Goal: Information Seeking & Learning: Learn about a topic

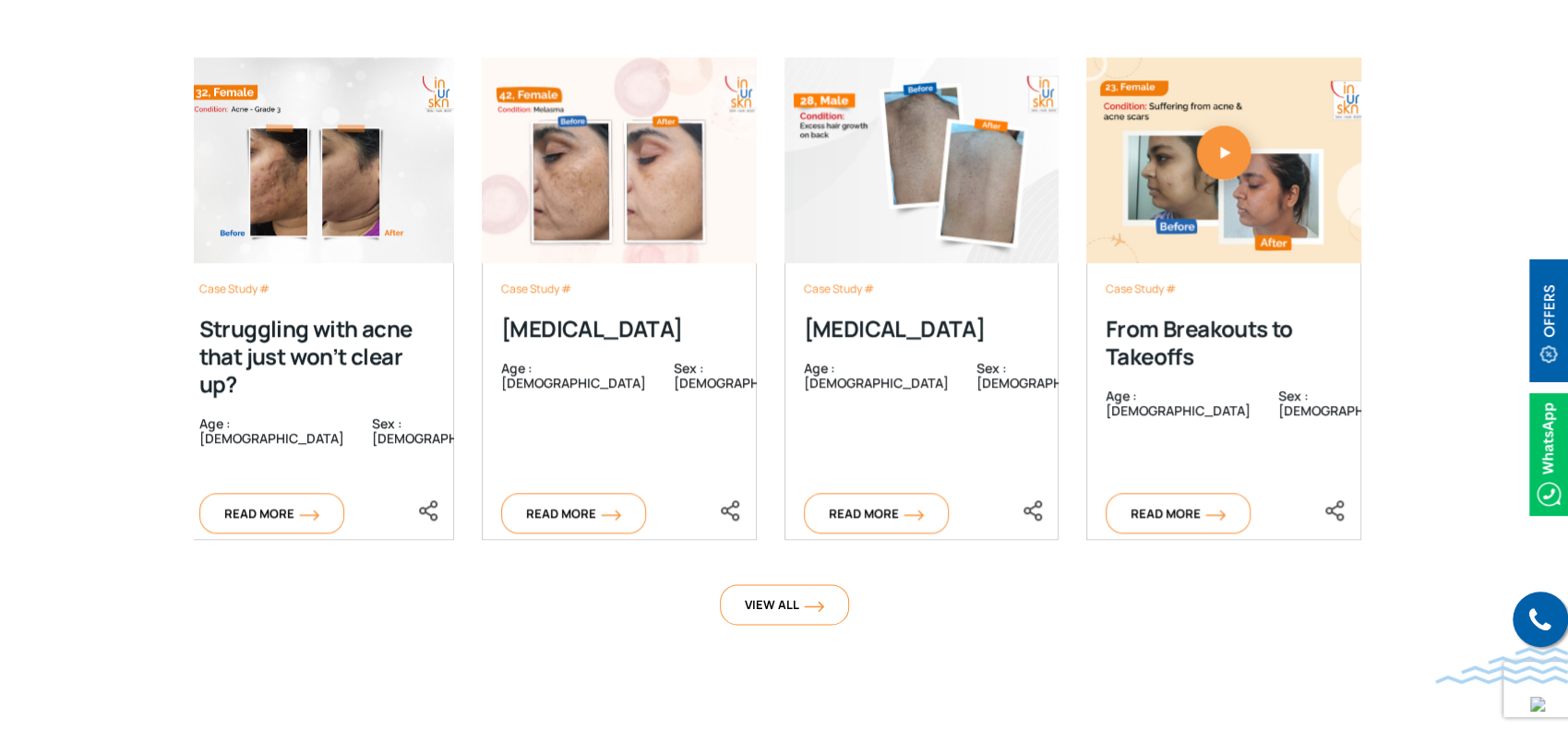
scroll to position [5794, 0]
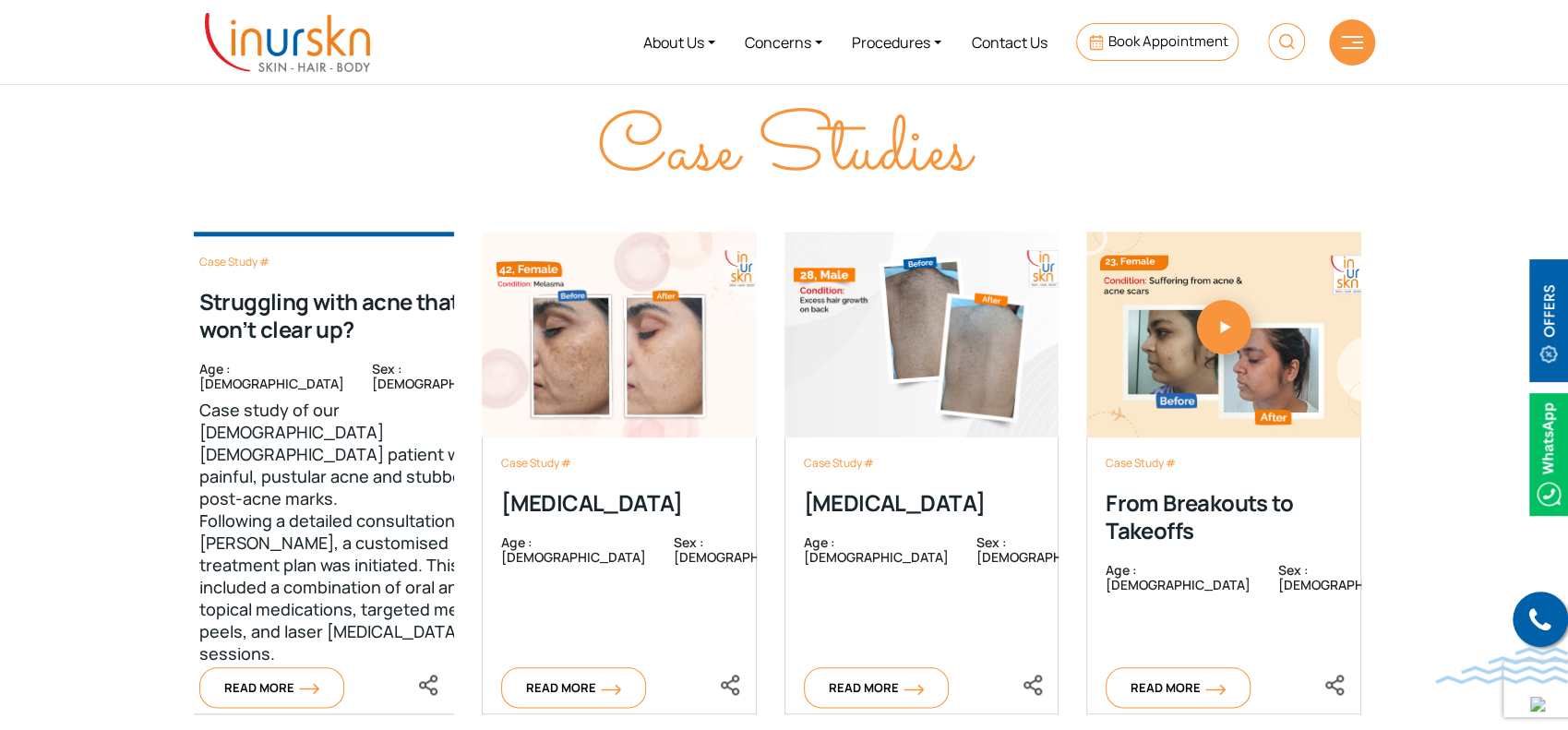
click at [280, 465] on div "Case Study # Struggling with acne that just won’t clear up? Age : 32 Sex : fema…" at bounding box center [359, 472] width 357 height 483
click at [222, 623] on div "Case Study # Struggling with acne that just won’t clear up? Age : 32 Sex : fema…" at bounding box center [359, 472] width 357 height 483
click at [320, 587] on div "Case Study # Struggling with acne that just won’t clear up? Age : 32 Sex : fema…" at bounding box center [359, 472] width 357 height 483
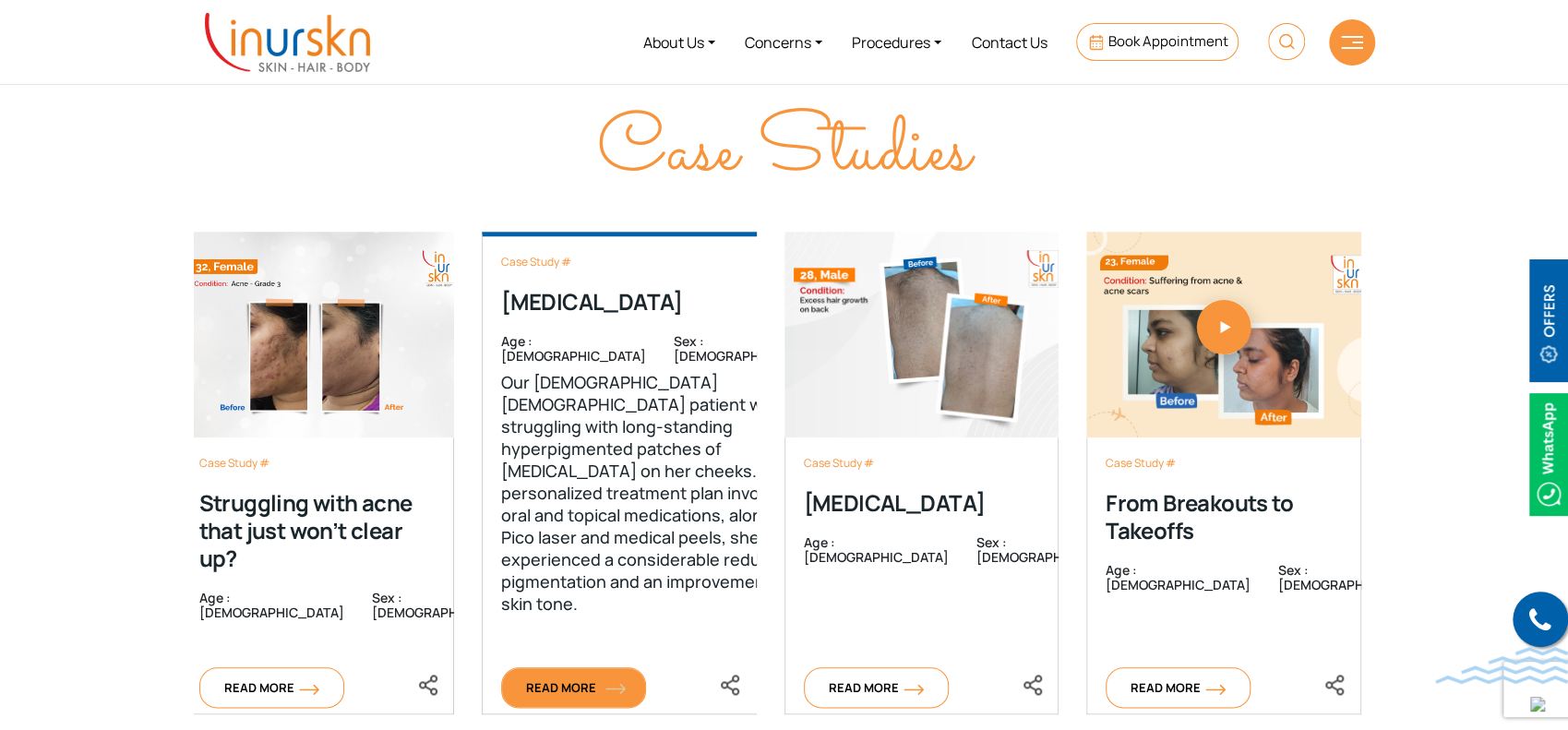
click at [569, 679] on span "Read More" at bounding box center [574, 687] width 95 height 17
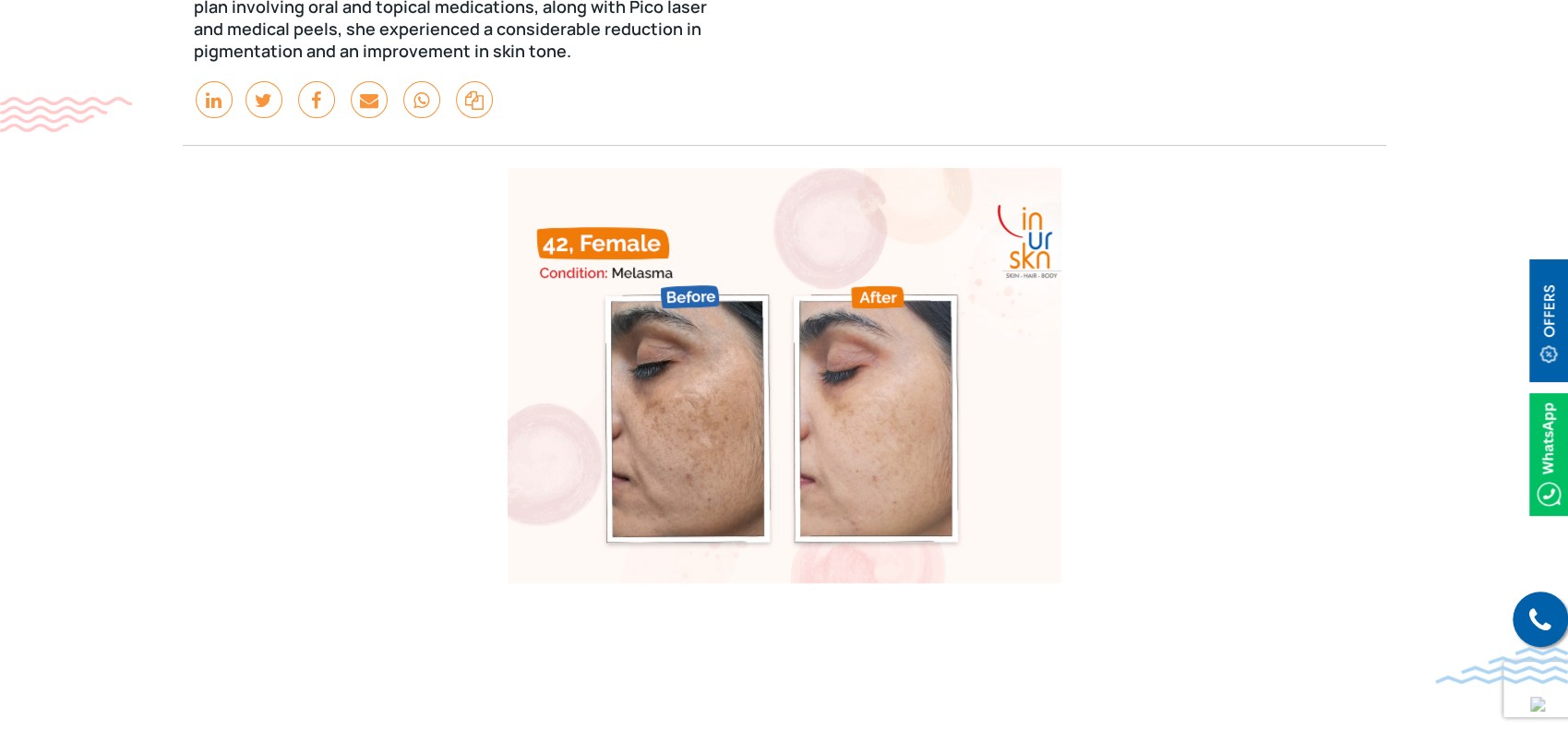
scroll to position [341, 0]
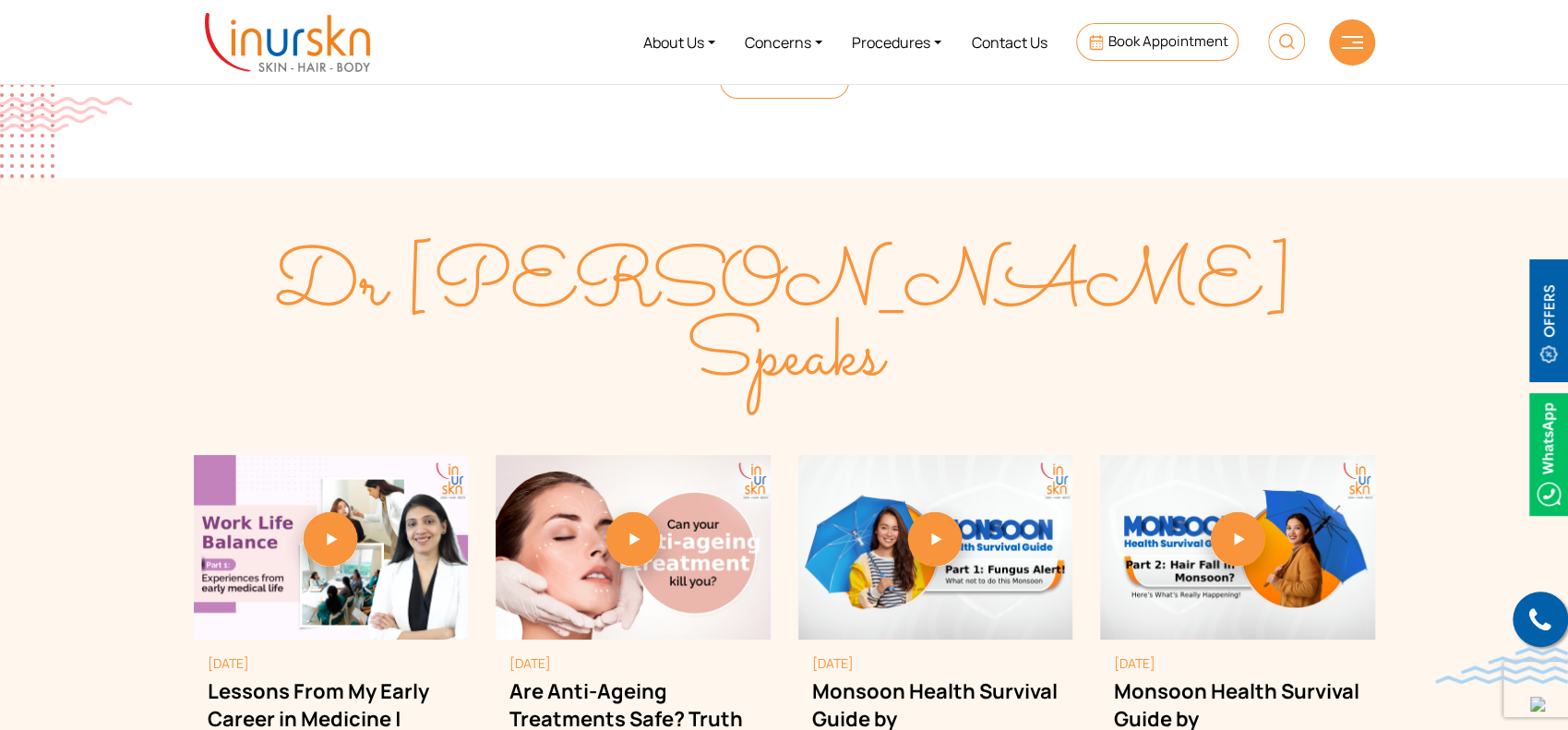
scroll to position [4743, 0]
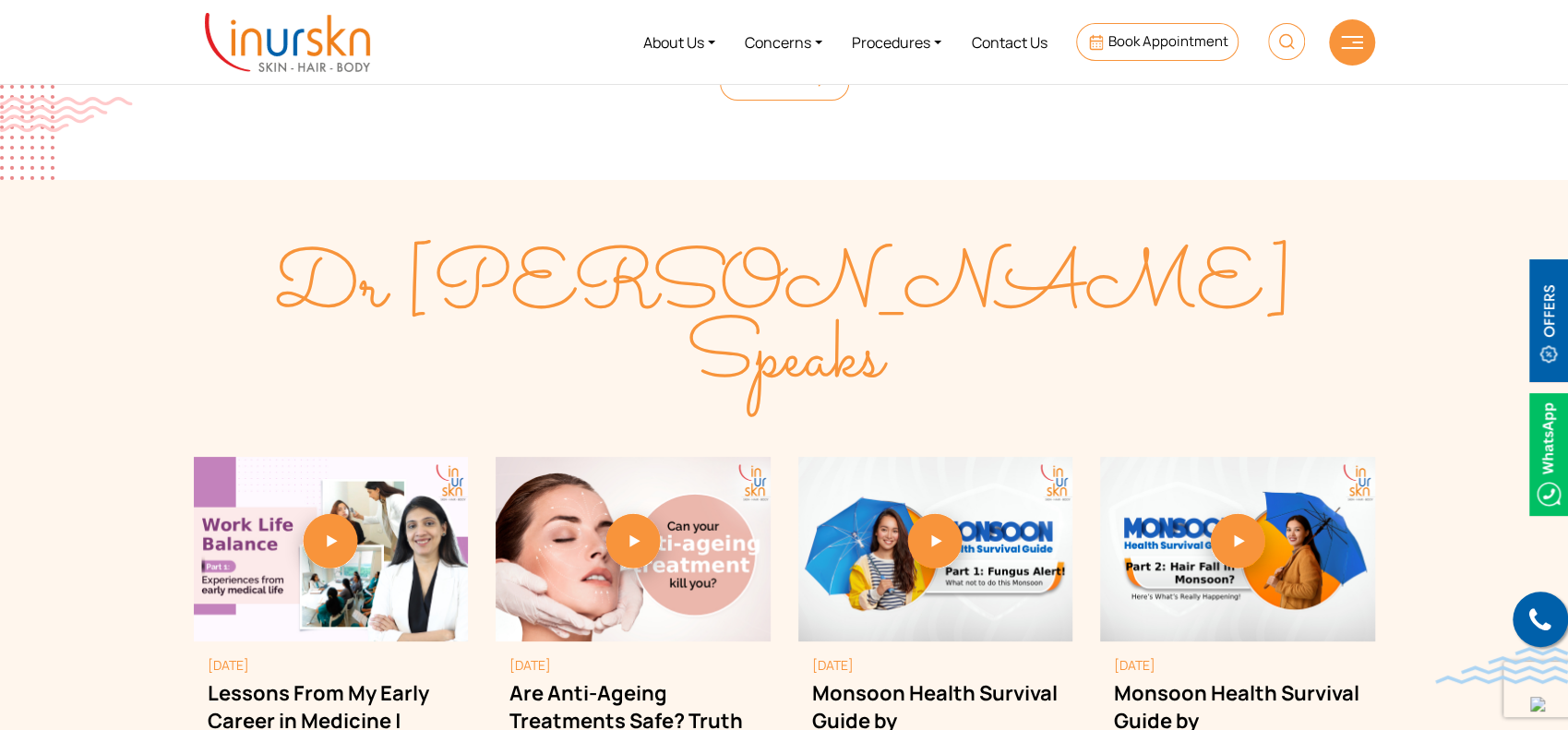
click at [946, 303] on span "Dr [PERSON_NAME] Speaks" at bounding box center [784, 323] width 1020 height 191
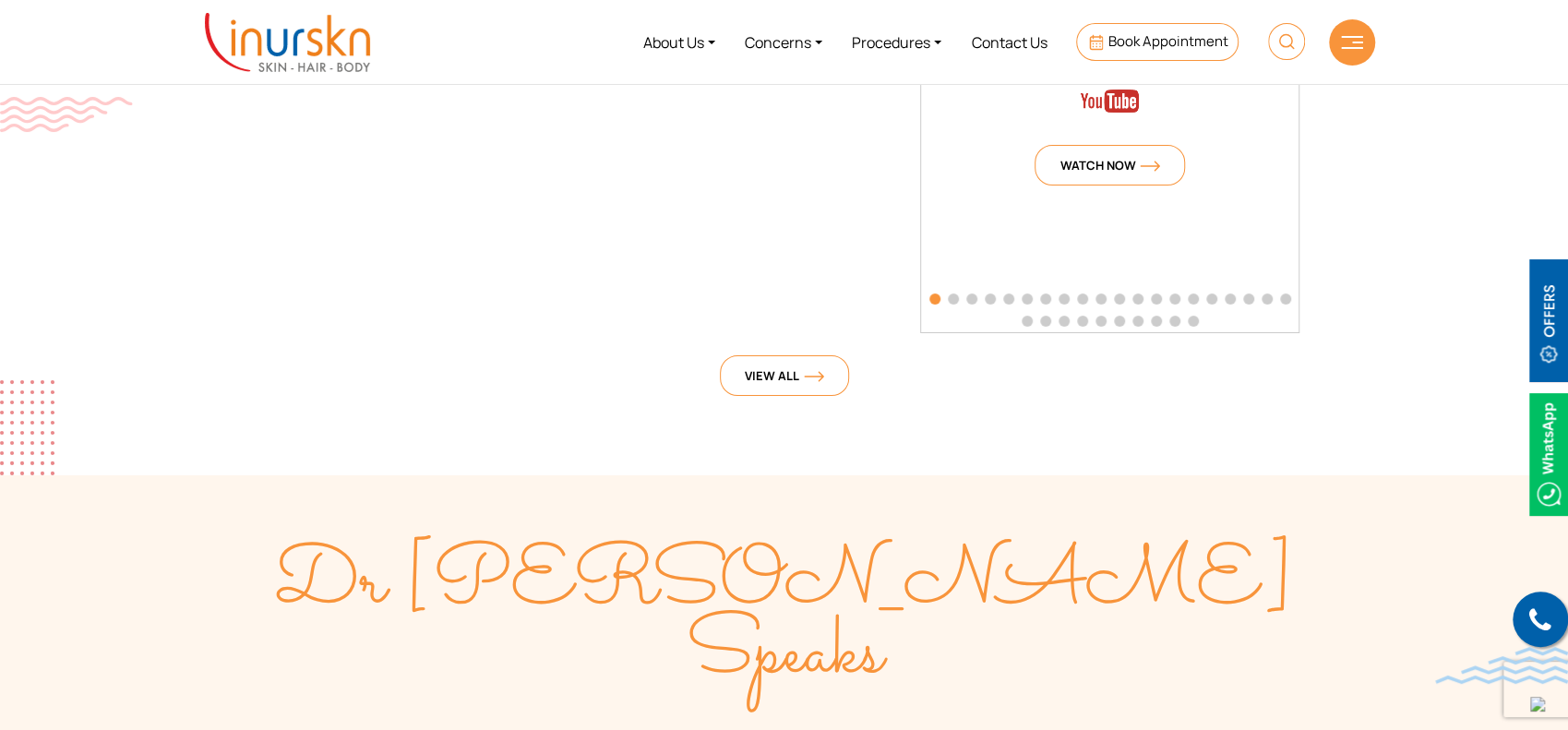
scroll to position [4446, 0]
click at [1344, 53] on div at bounding box center [1352, 42] width 46 height 46
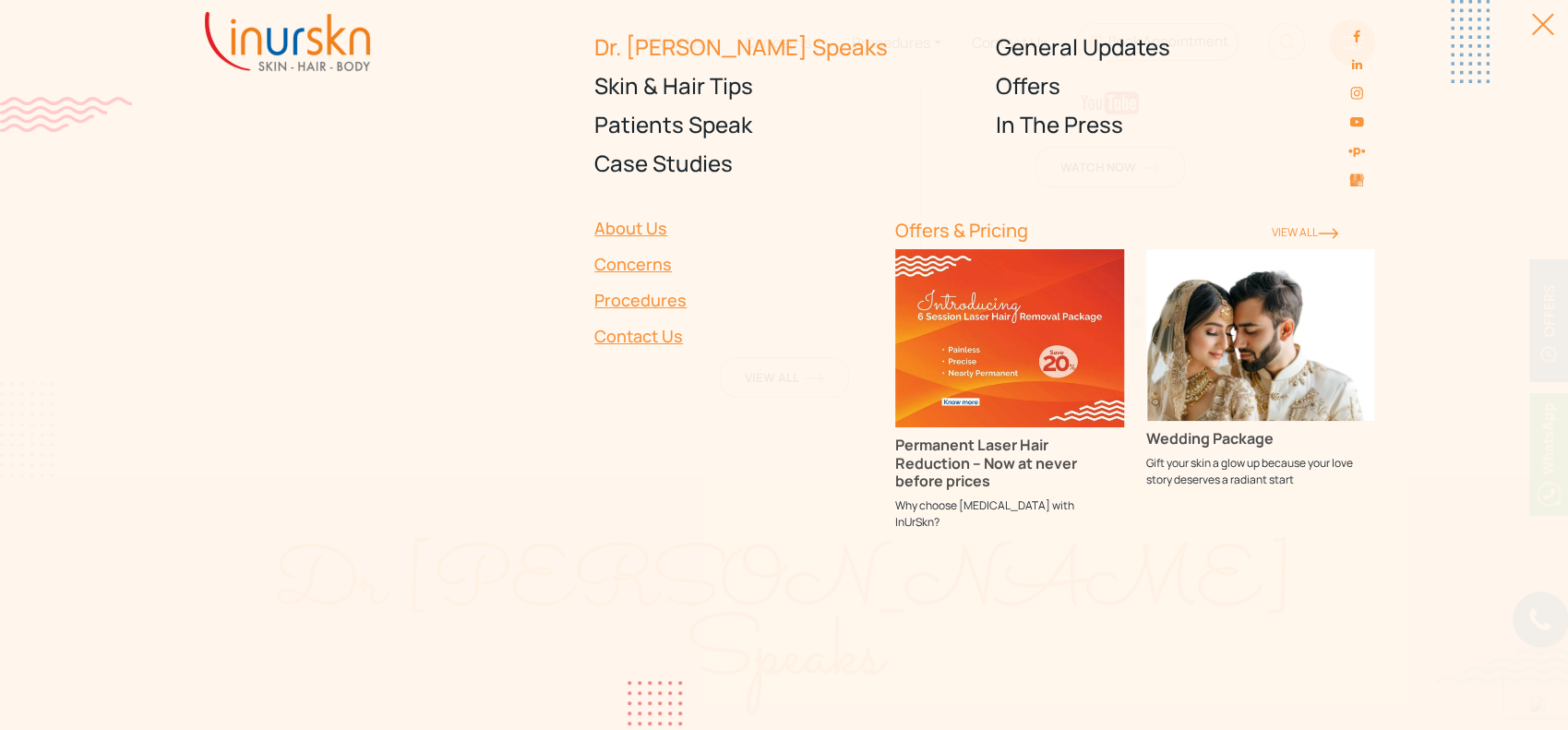
click at [723, 53] on link "Dr. [PERSON_NAME] Speaks" at bounding box center [784, 46] width 379 height 39
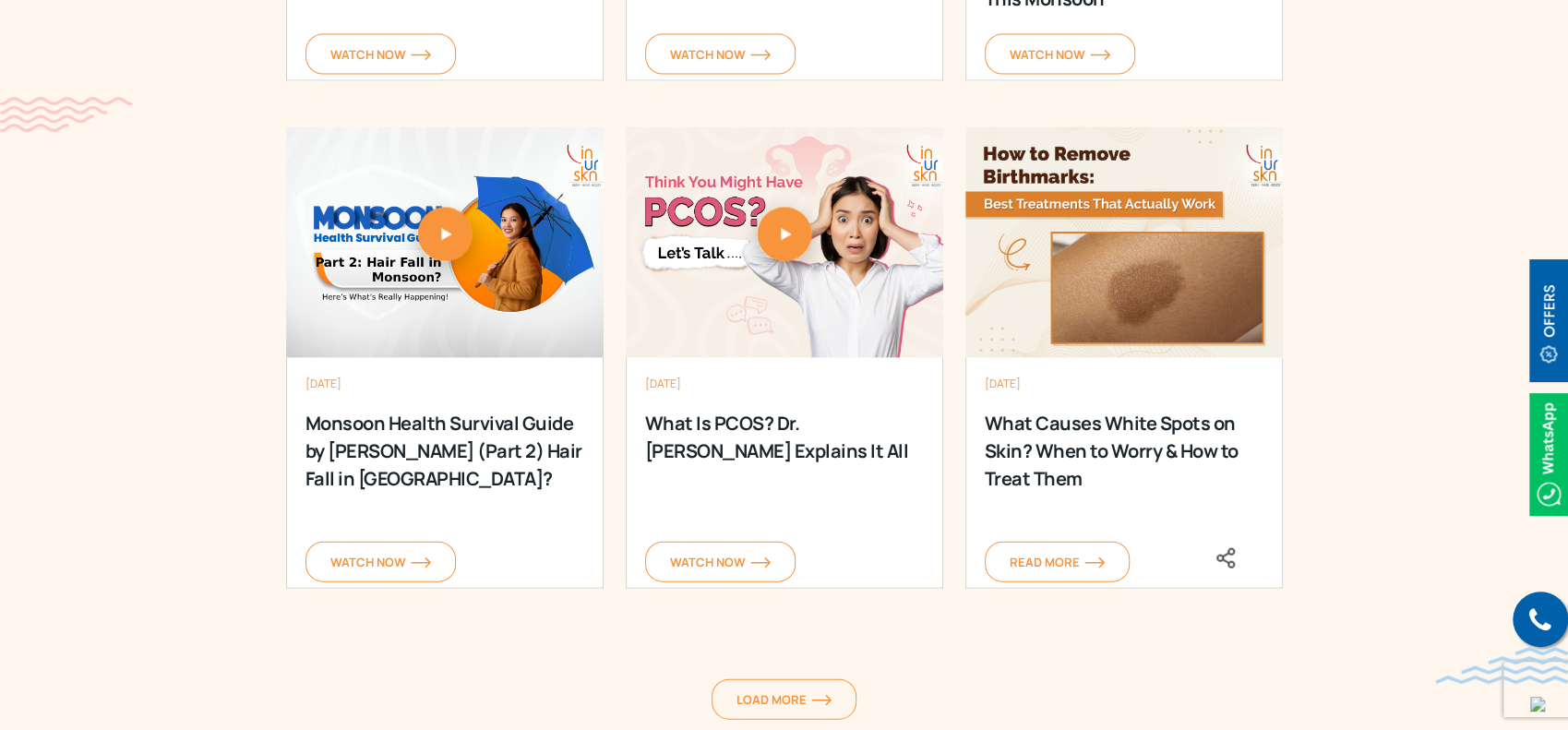
scroll to position [2445, 0]
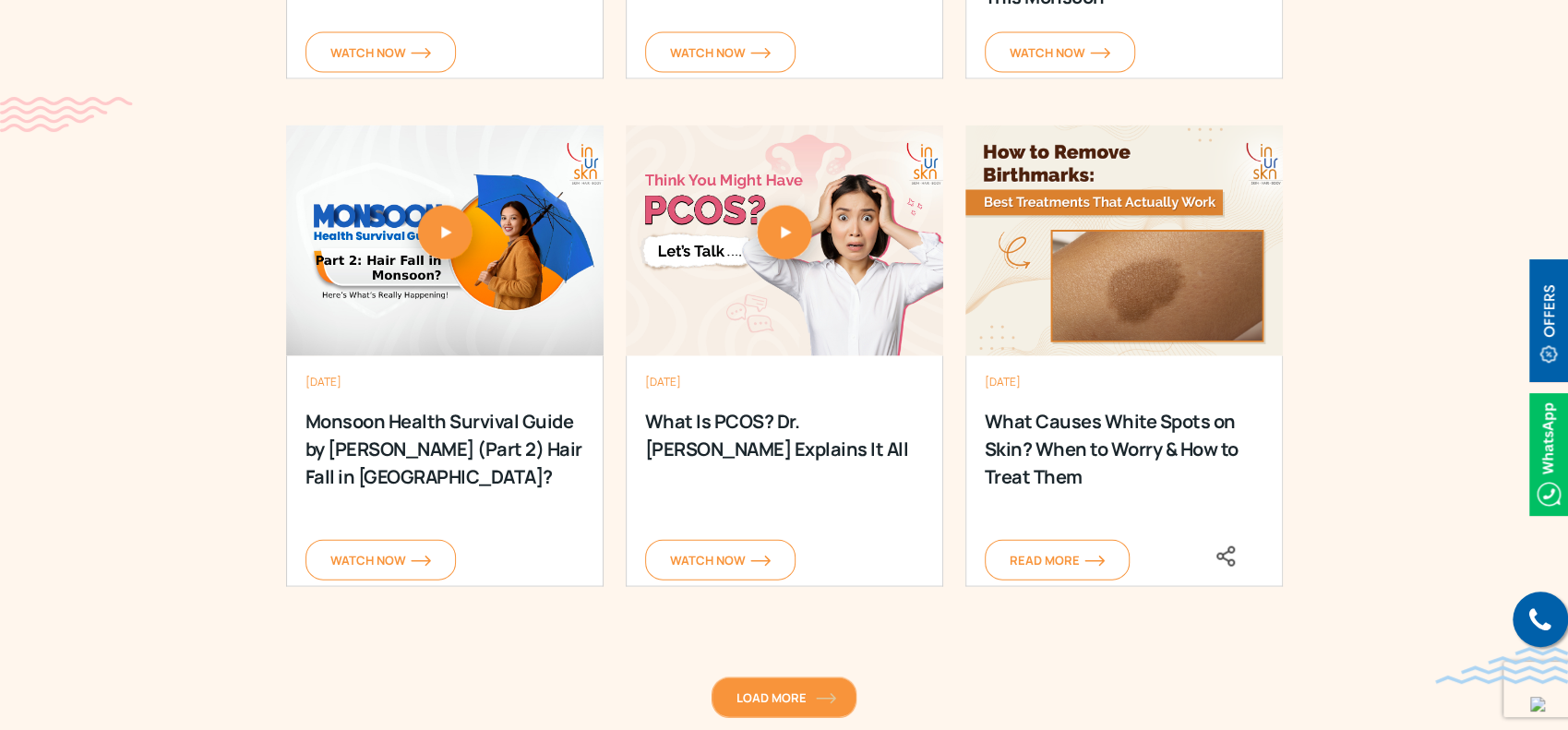
click at [787, 689] on span "Load More" at bounding box center [784, 698] width 95 height 17
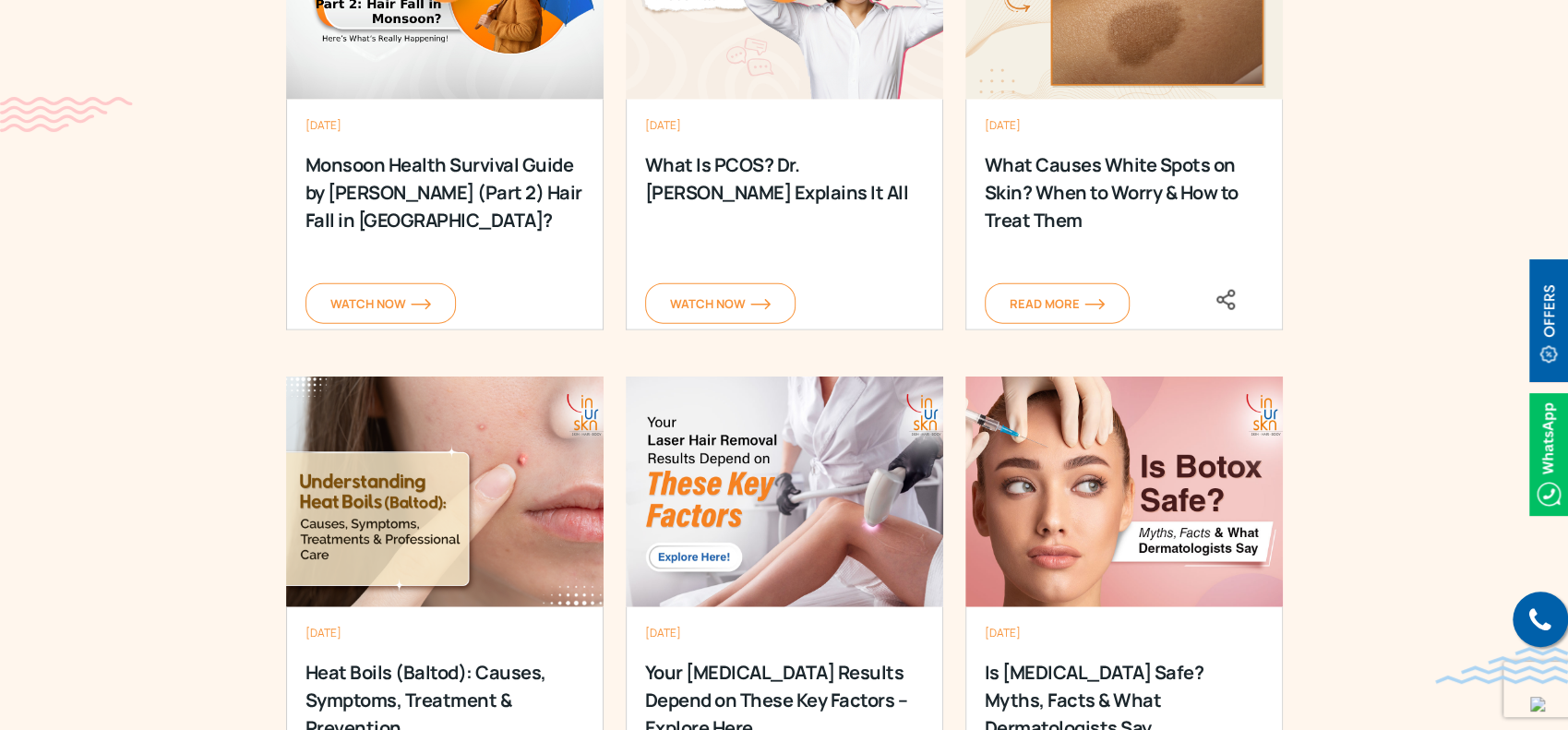
scroll to position [2733, 0]
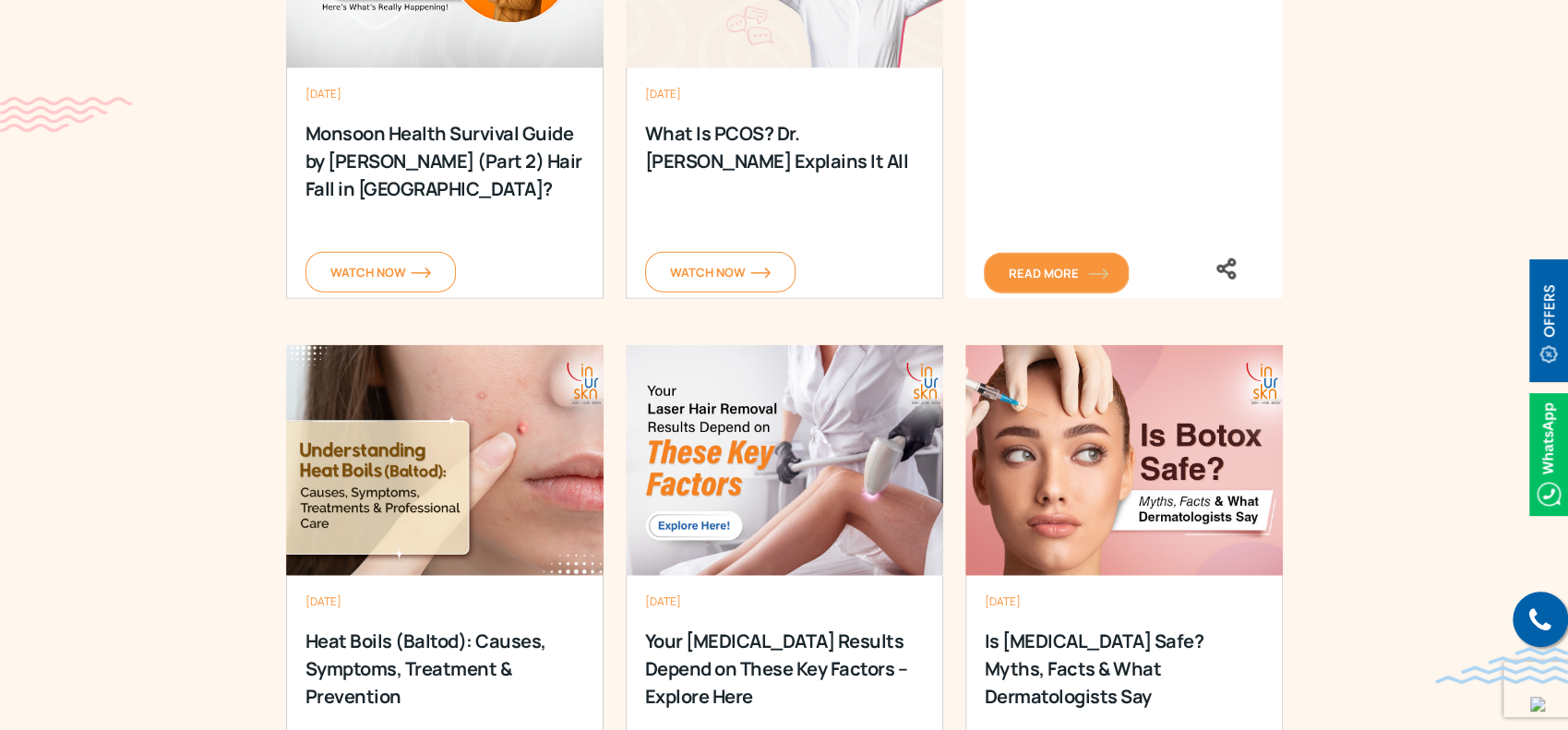
click at [1098, 258] on link "Read More" at bounding box center [1056, 273] width 145 height 41
